Goal: Task Accomplishment & Management: Use online tool/utility

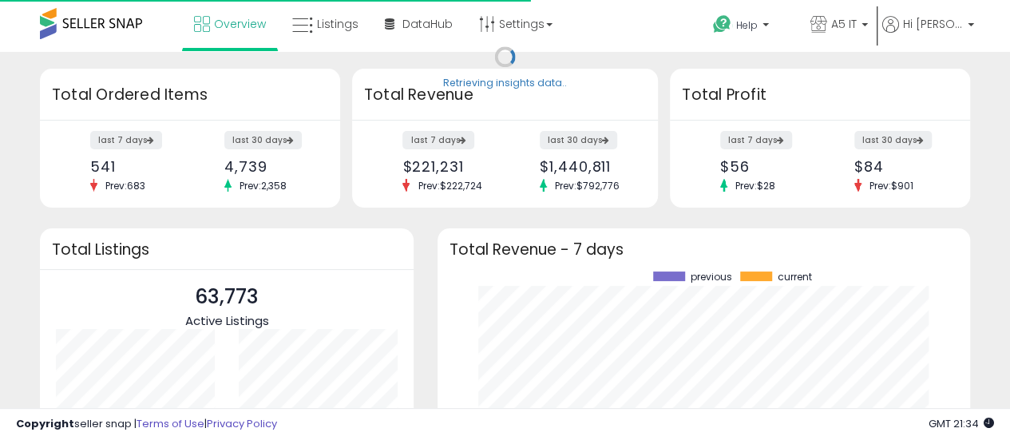
scroll to position [222, 500]
click at [339, 24] on span "Listings" at bounding box center [338, 24] width 42 height 16
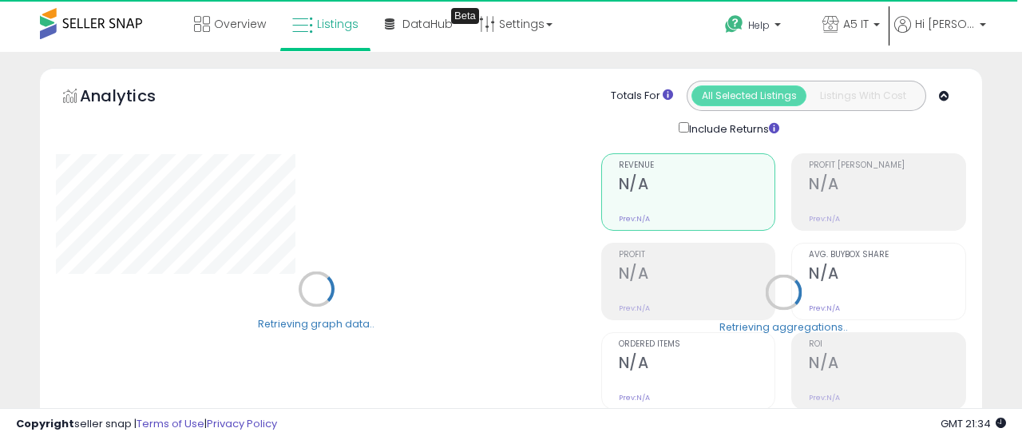
type input "*******"
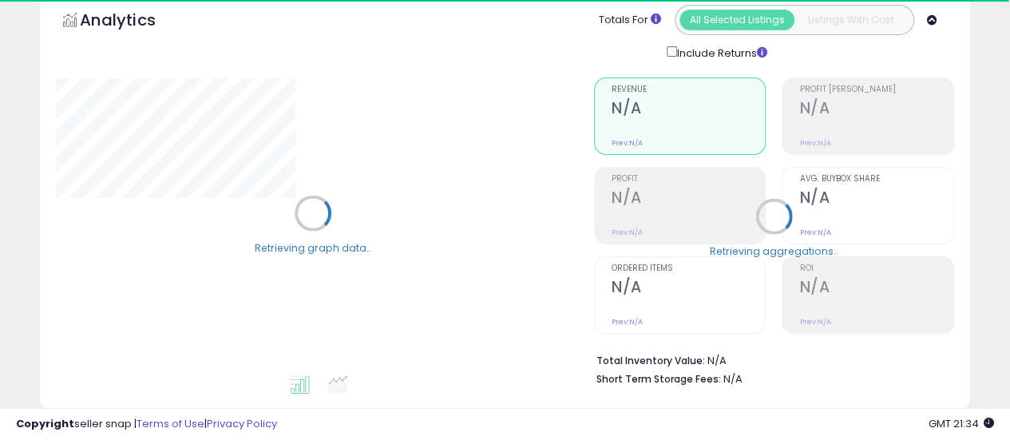
scroll to position [239, 0]
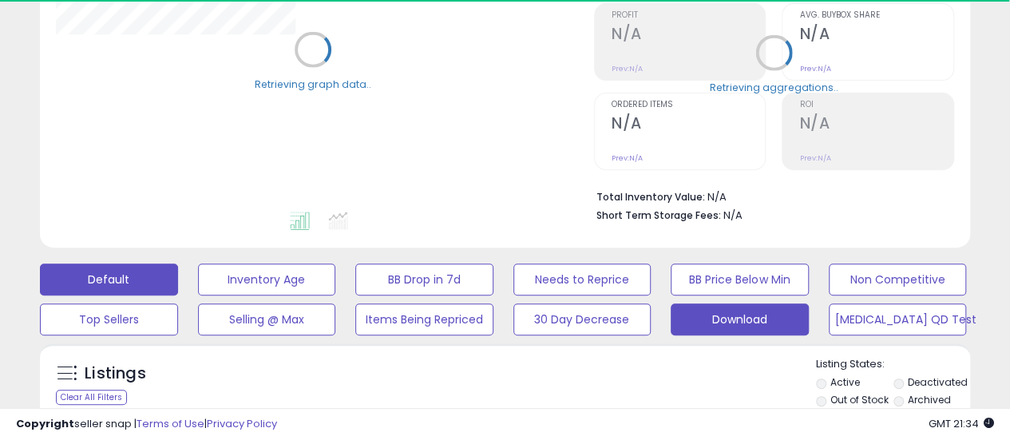
click at [737, 318] on button "Download" at bounding box center [739, 319] width 138 height 32
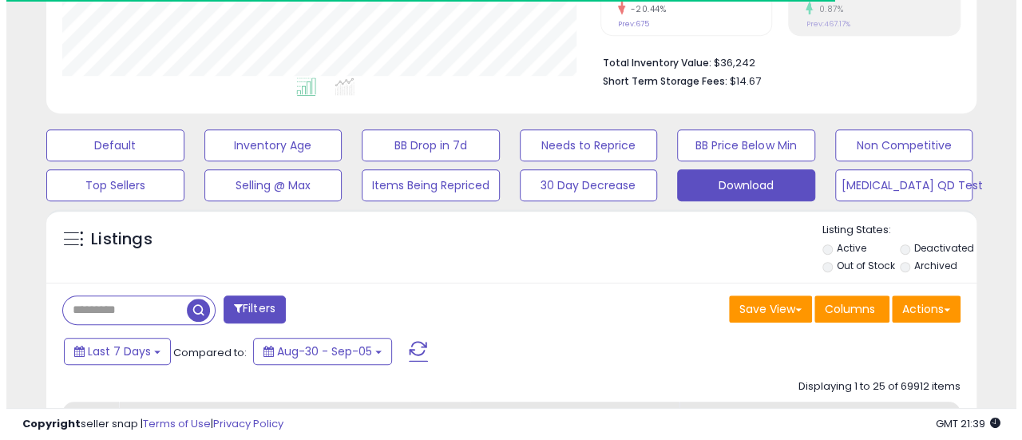
scroll to position [479, 0]
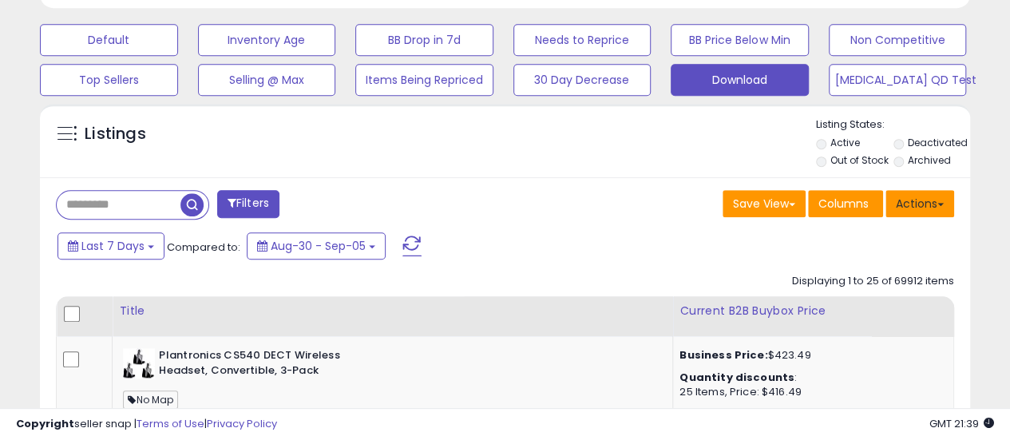
click at [937, 194] on button "Actions" at bounding box center [919, 203] width 69 height 27
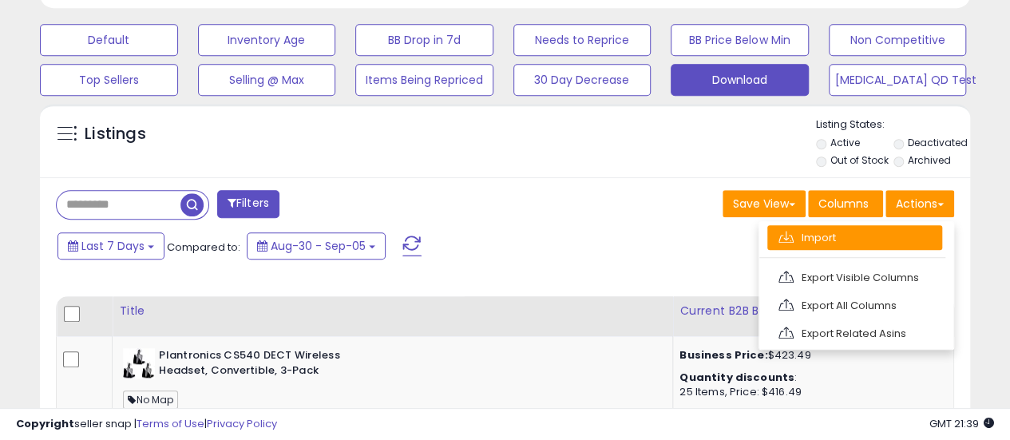
click at [877, 239] on link "Import" at bounding box center [854, 237] width 175 height 25
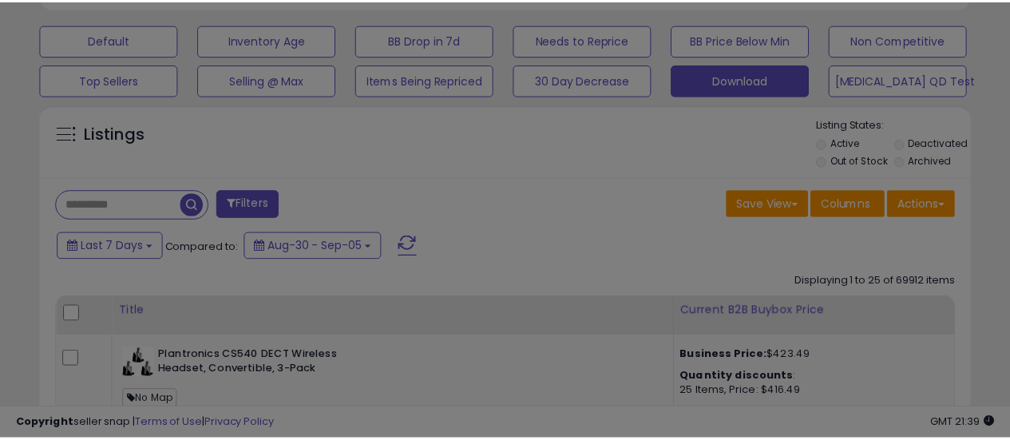
scroll to position [327, 544]
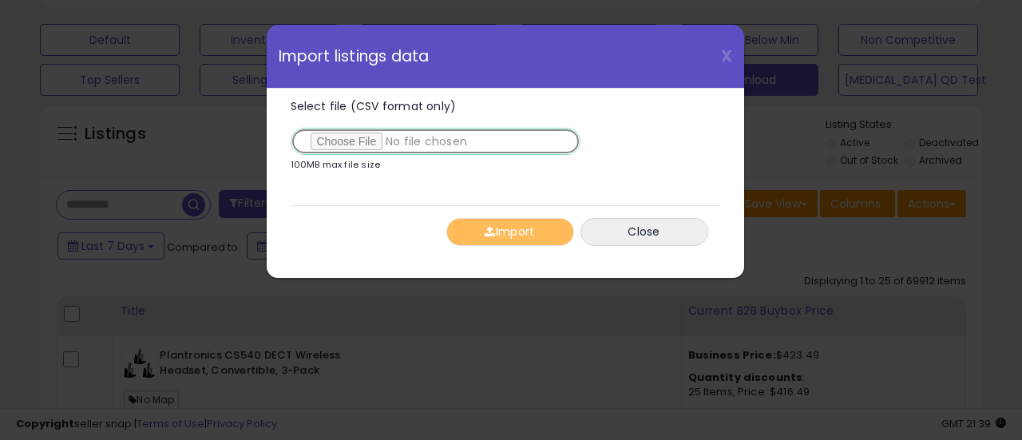
click at [343, 131] on input "Select file (CSV format only)" at bounding box center [436, 141] width 290 height 27
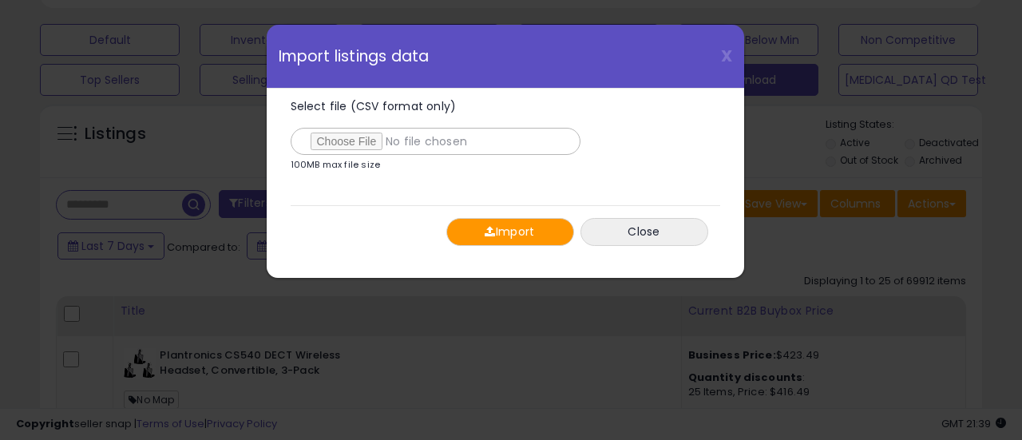
click at [484, 230] on span "button" at bounding box center [489, 231] width 10 height 11
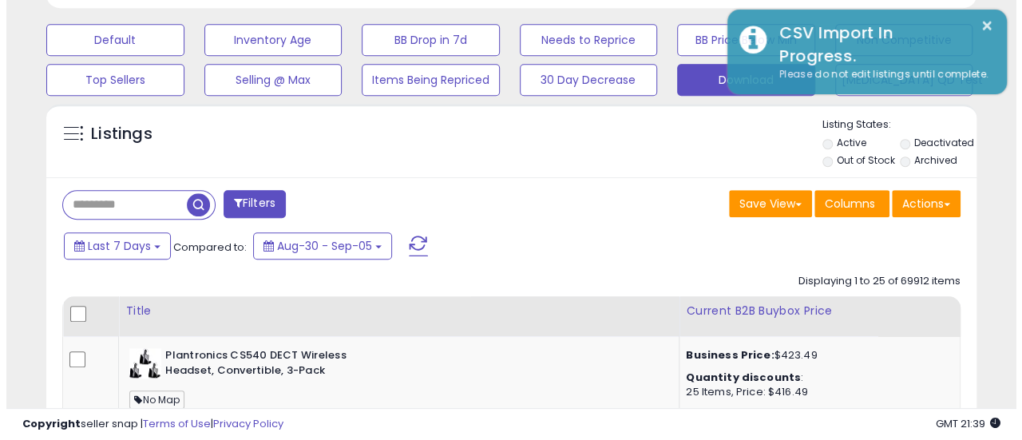
scroll to position [797781, 797570]
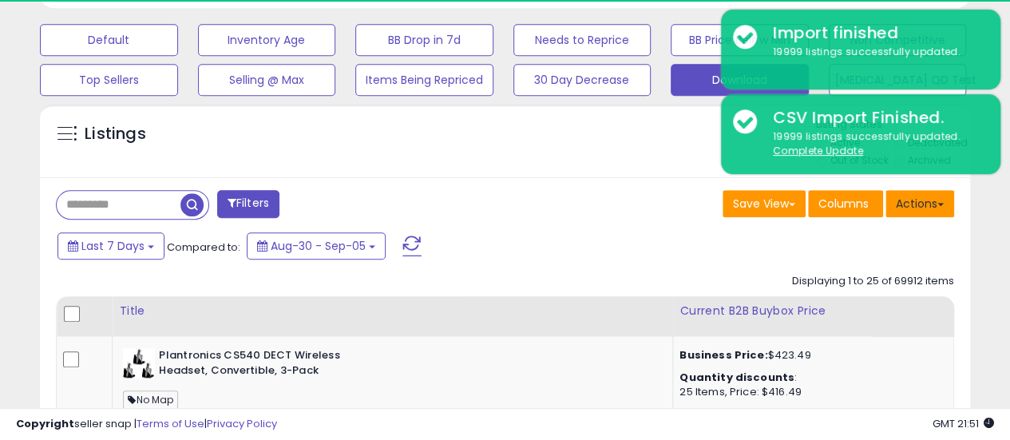
click at [923, 208] on button "Actions" at bounding box center [919, 203] width 69 height 27
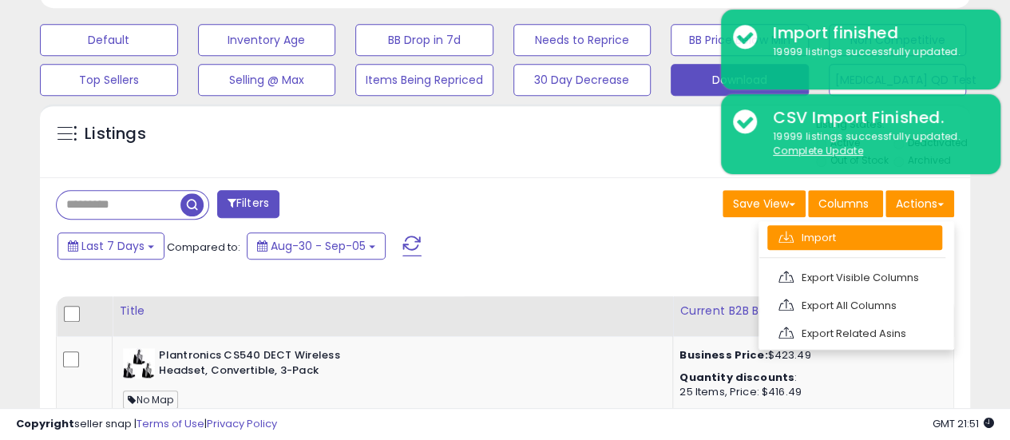
click at [910, 226] on link "Import" at bounding box center [854, 237] width 175 height 25
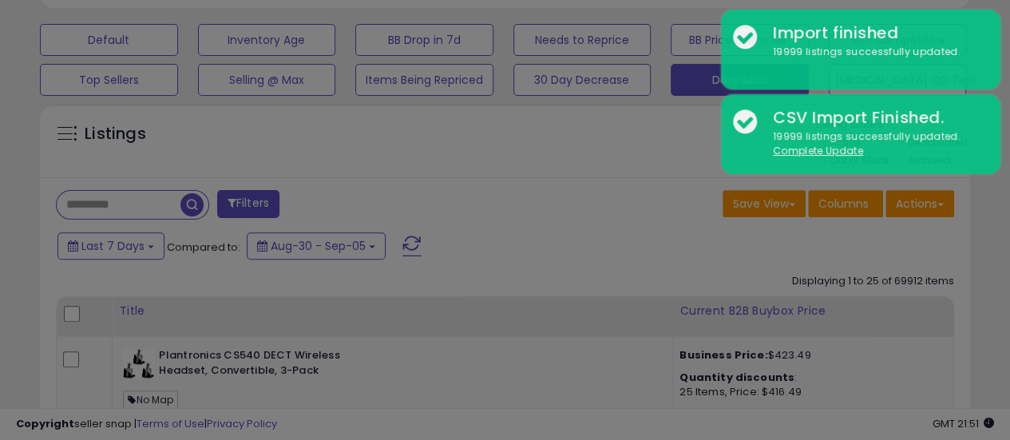
scroll to position [327, 544]
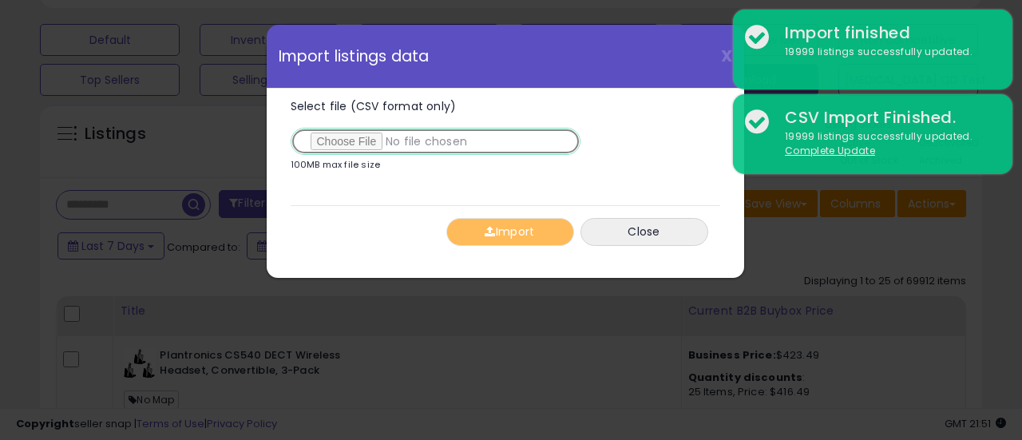
click at [348, 143] on input "Select file (CSV format only)" at bounding box center [436, 141] width 290 height 27
type input "**********"
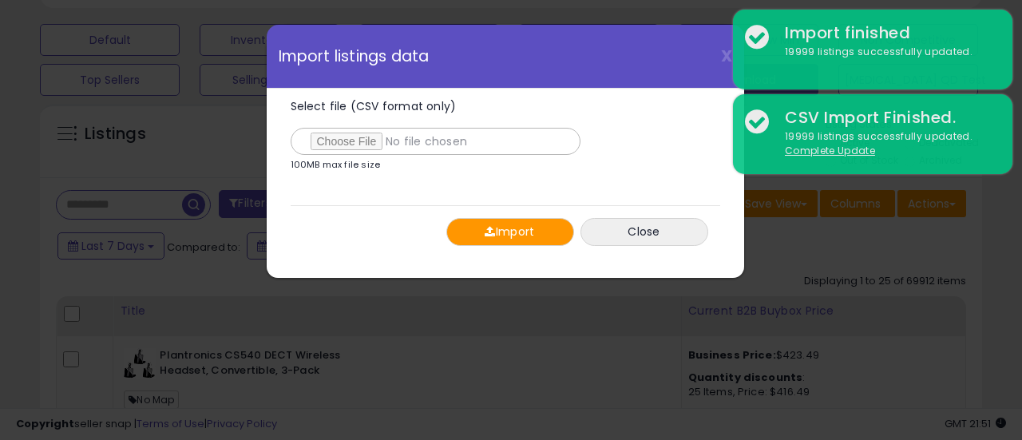
click at [503, 228] on button "Import" at bounding box center [510, 232] width 128 height 28
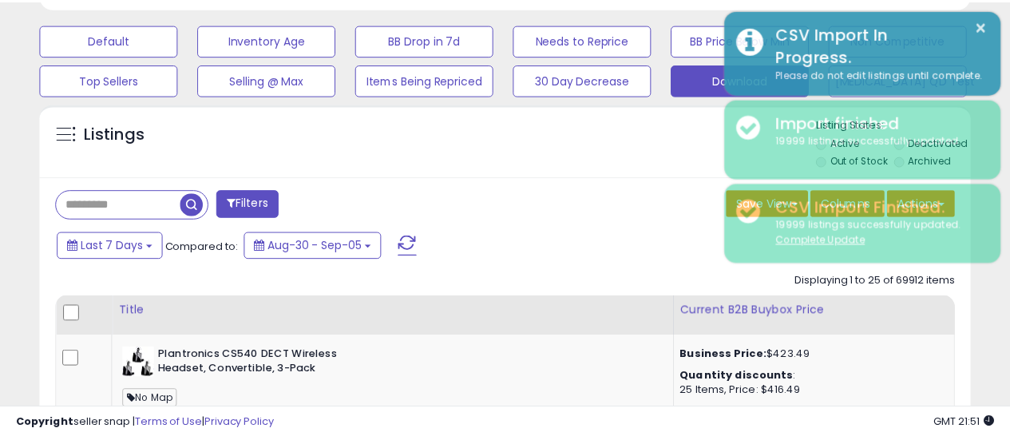
scroll to position [797781, 797570]
